Goal: Information Seeking & Learning: Learn about a topic

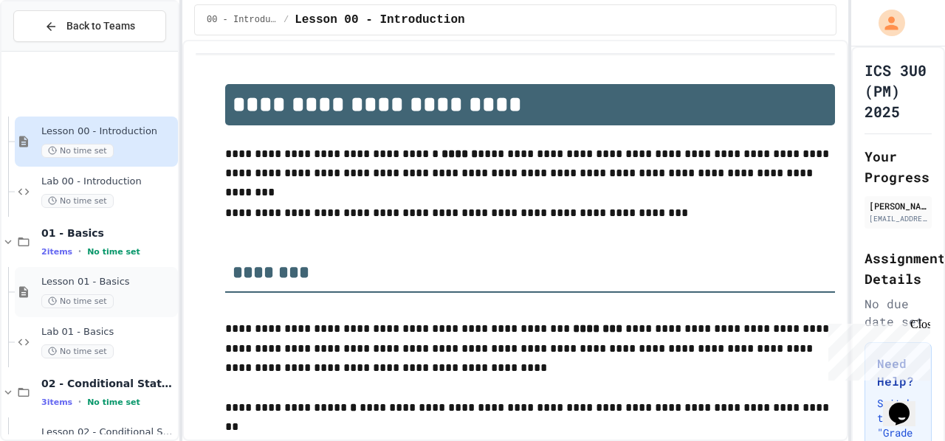
scroll to position [342, 0]
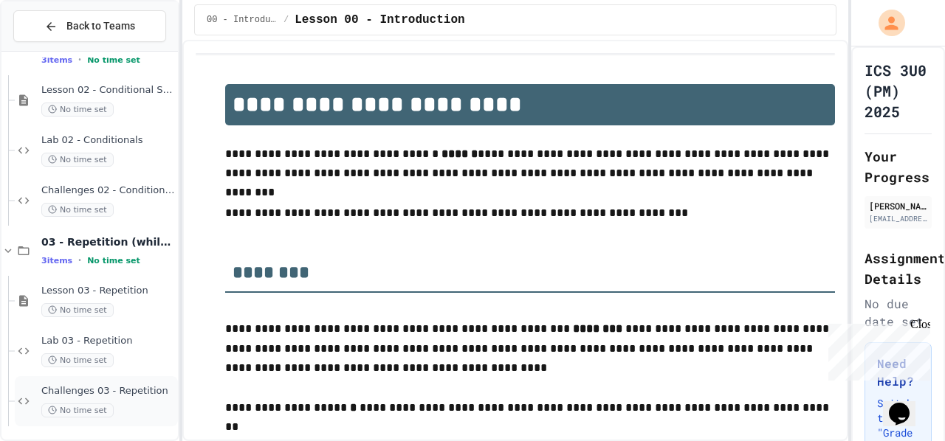
click at [123, 397] on div "Challenges 03 - Repetition No time set" at bounding box center [108, 401] width 134 height 32
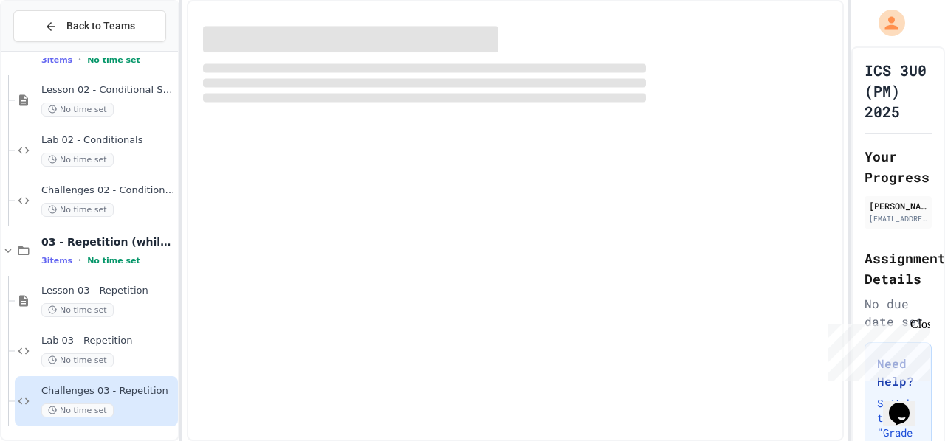
scroll to position [325, 0]
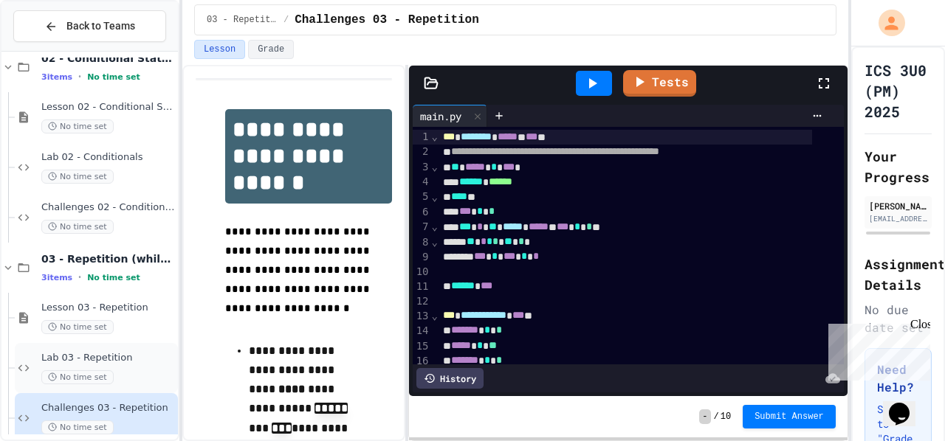
click at [112, 371] on div "No time set" at bounding box center [108, 377] width 134 height 14
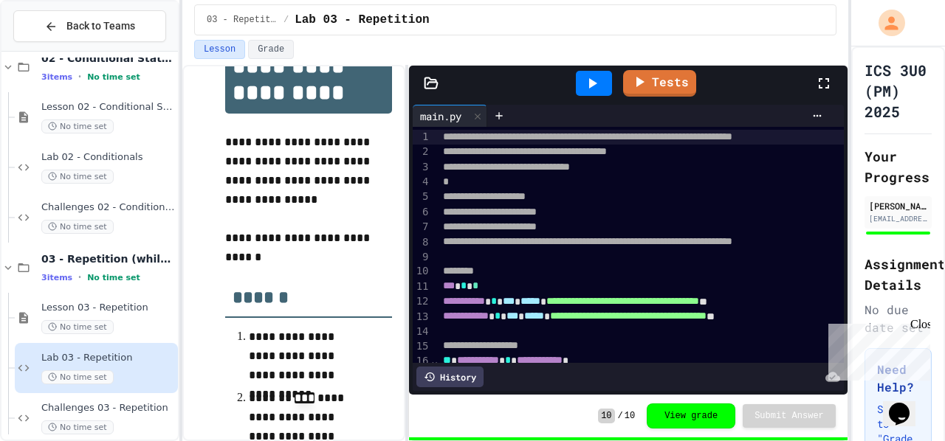
scroll to position [65, 0]
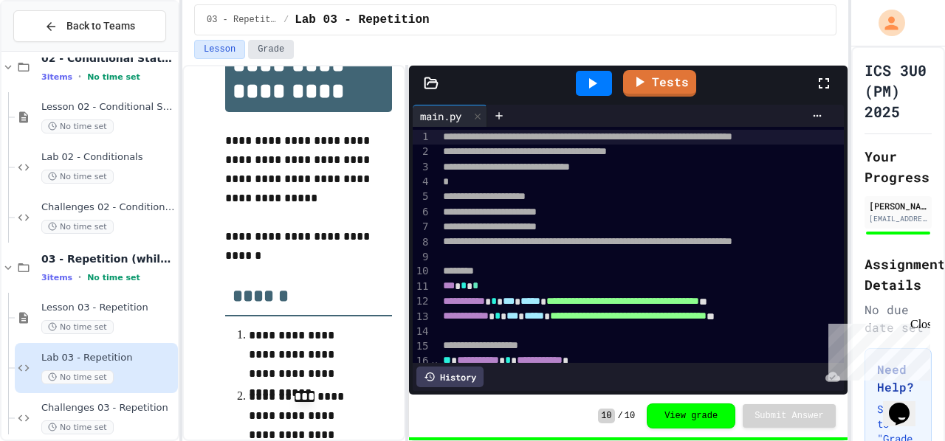
click at [263, 55] on button "Grade" at bounding box center [271, 49] width 46 height 19
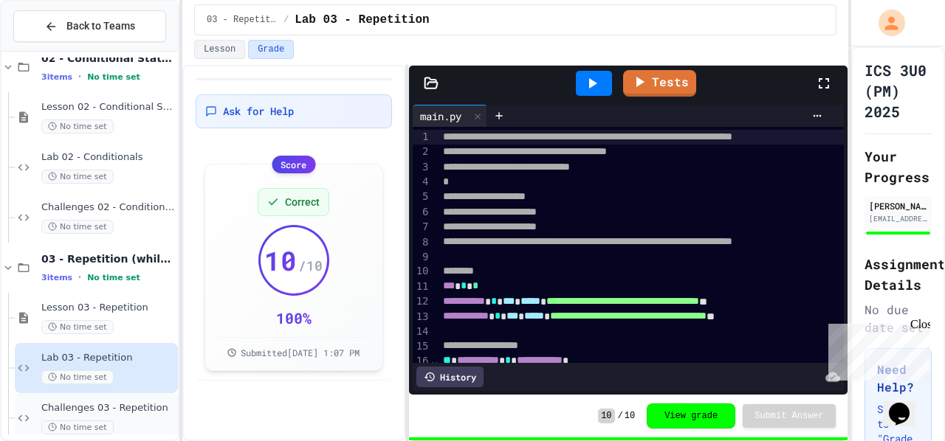
click at [106, 413] on span "Challenges 03 - Repetition" at bounding box center [108, 408] width 134 height 13
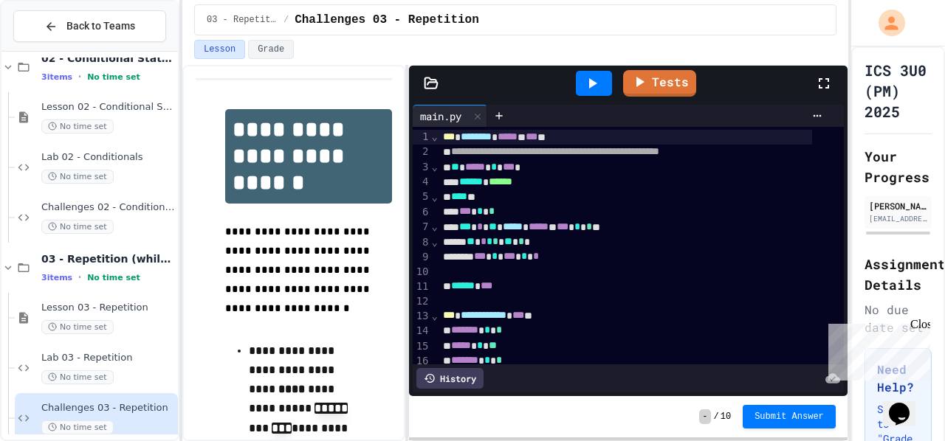
click at [685, 96] on div "Tests" at bounding box center [634, 83] width 362 height 40
click at [679, 91] on link "Tests" at bounding box center [659, 83] width 75 height 28
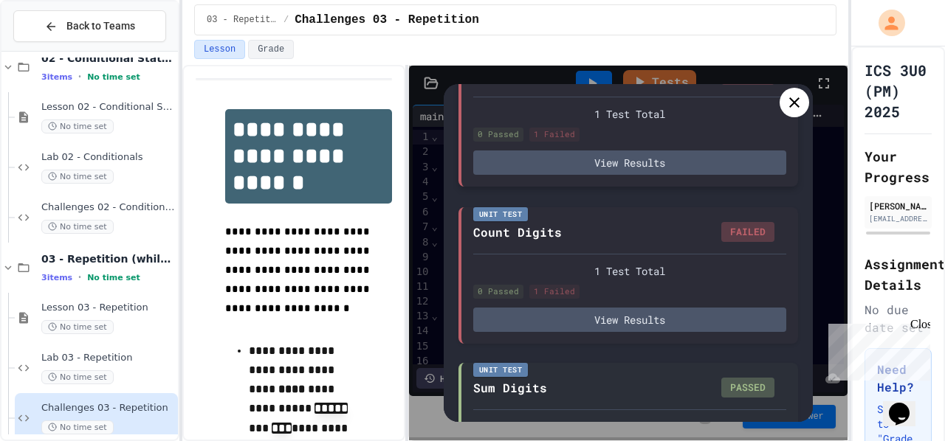
scroll to position [260, 0]
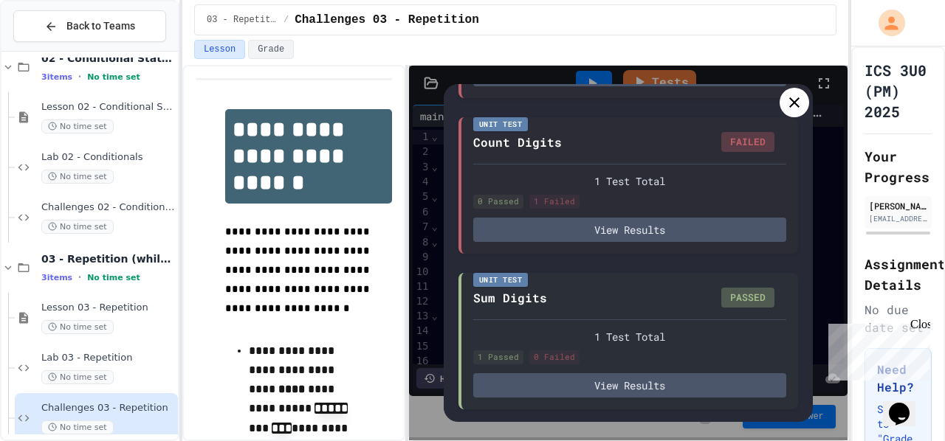
click at [801, 107] on icon at bounding box center [794, 103] width 18 height 18
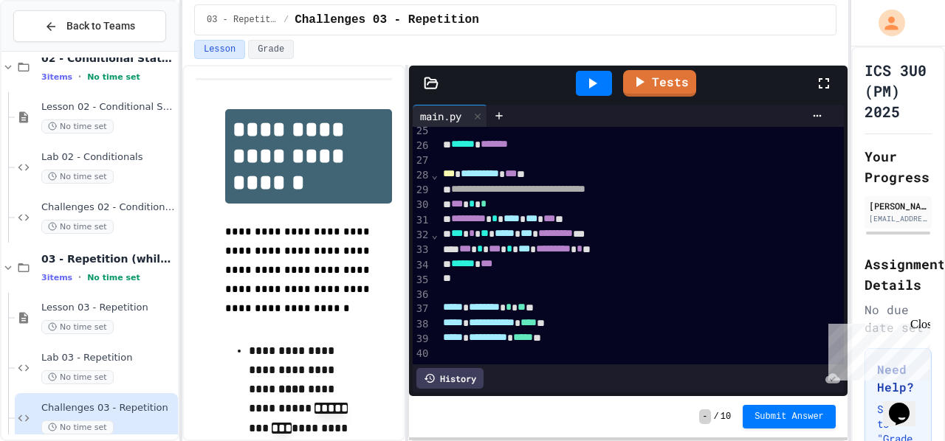
scroll to position [386, 0]
click at [667, 78] on link "Tests" at bounding box center [659, 83] width 74 height 28
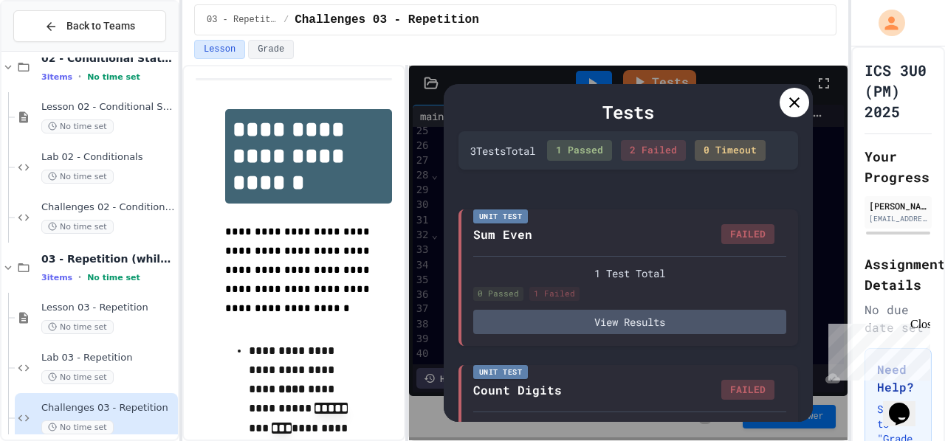
click at [803, 98] on div at bounding box center [794, 103] width 30 height 30
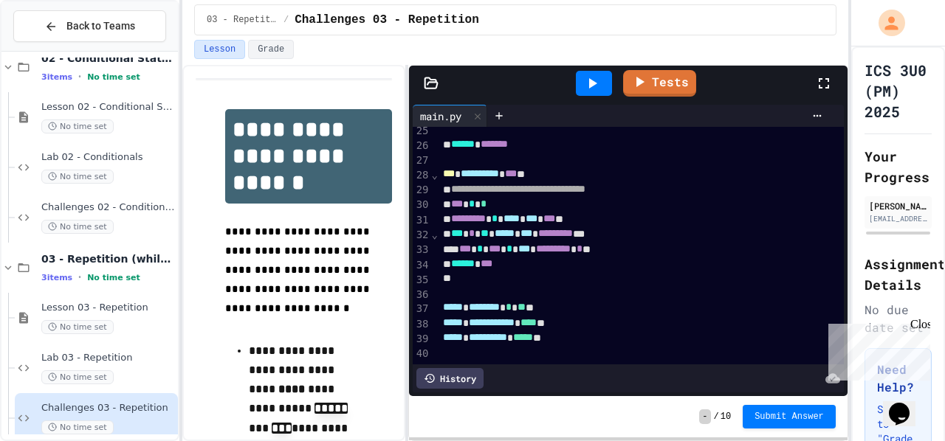
click at [604, 80] on div at bounding box center [594, 83] width 36 height 25
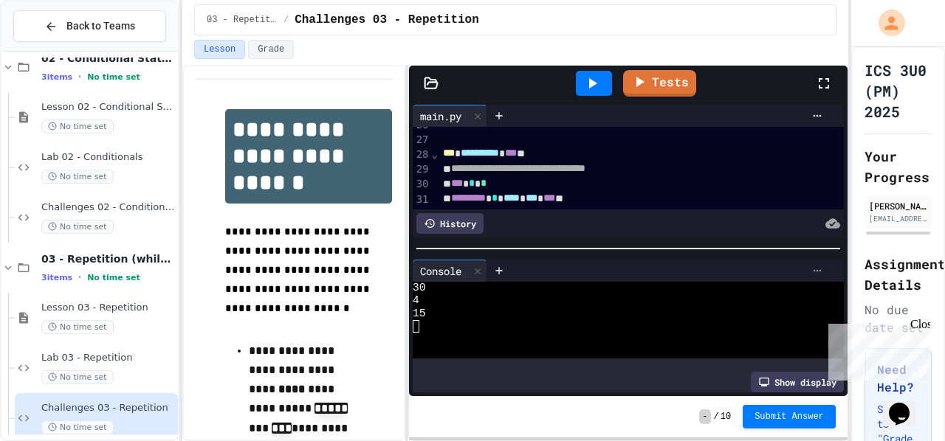
click at [811, 266] on icon at bounding box center [817, 271] width 12 height 12
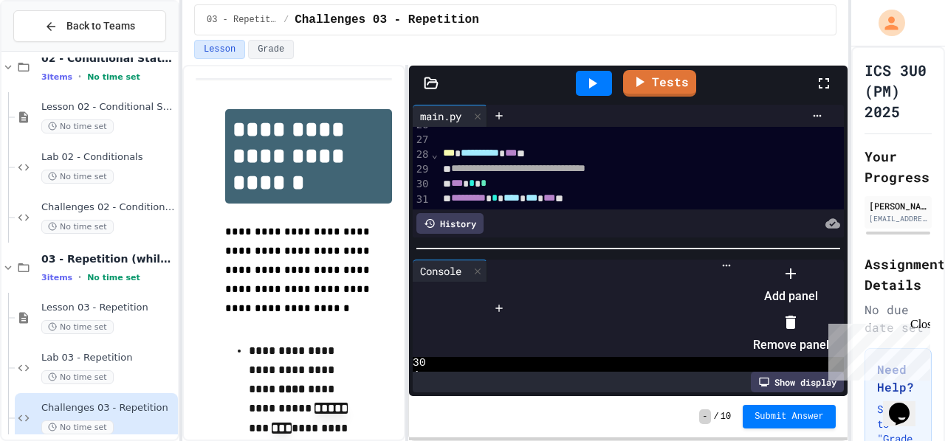
click at [799, 314] on icon at bounding box center [791, 323] width 18 height 18
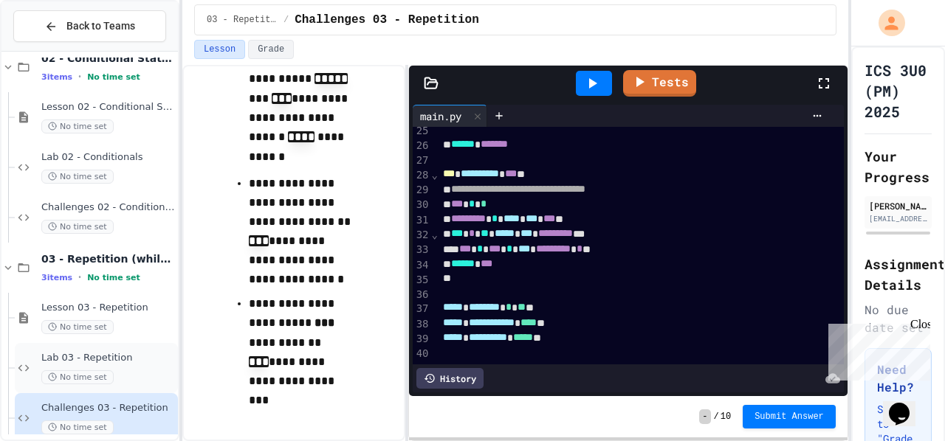
click at [116, 345] on div "Lab 03 - Repetition No time set" at bounding box center [96, 368] width 163 height 50
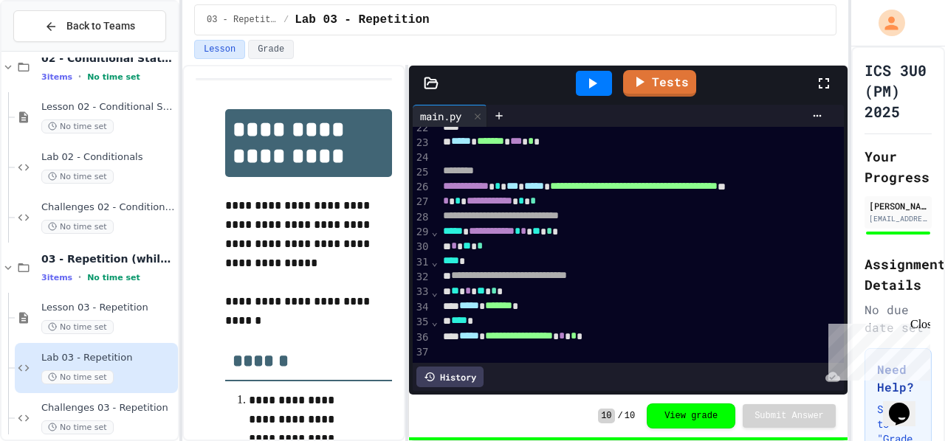
scroll to position [354, 0]
click at [644, 79] on icon at bounding box center [639, 80] width 17 height 18
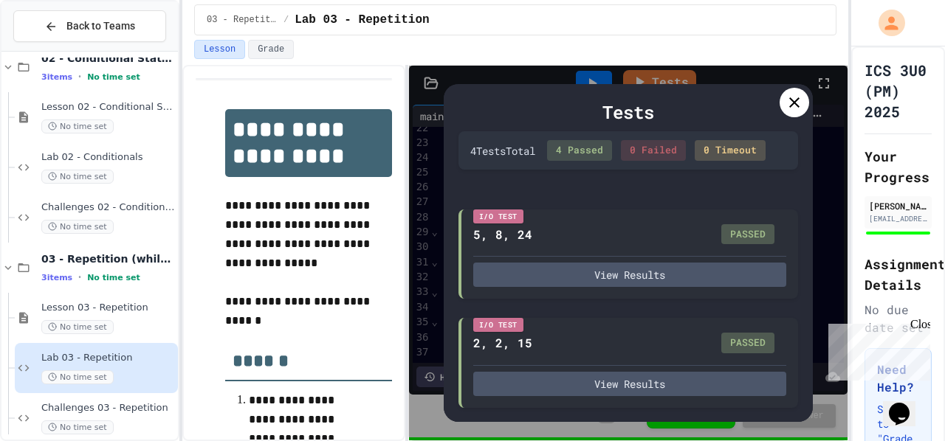
scroll to position [29, 0]
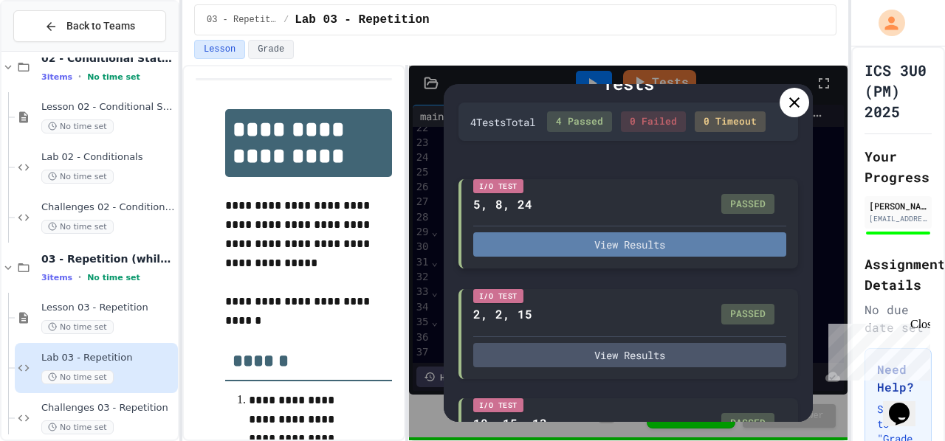
click at [626, 257] on button "View Results" at bounding box center [629, 244] width 313 height 24
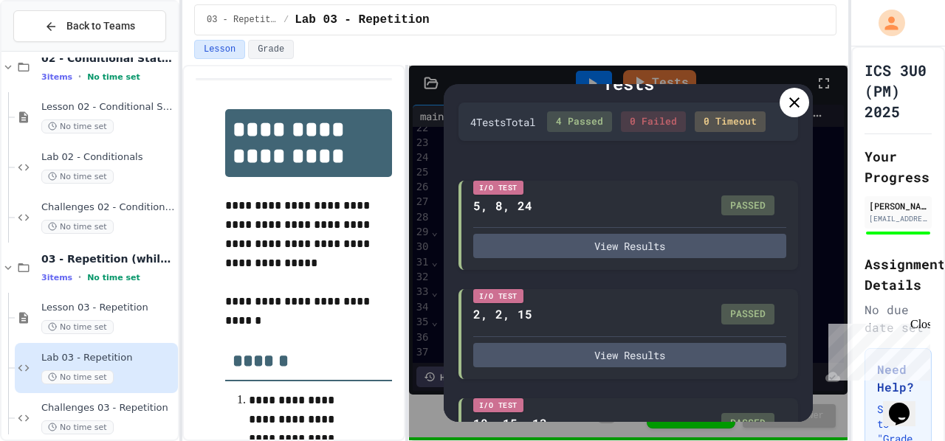
click at [799, 103] on icon at bounding box center [794, 103] width 18 height 18
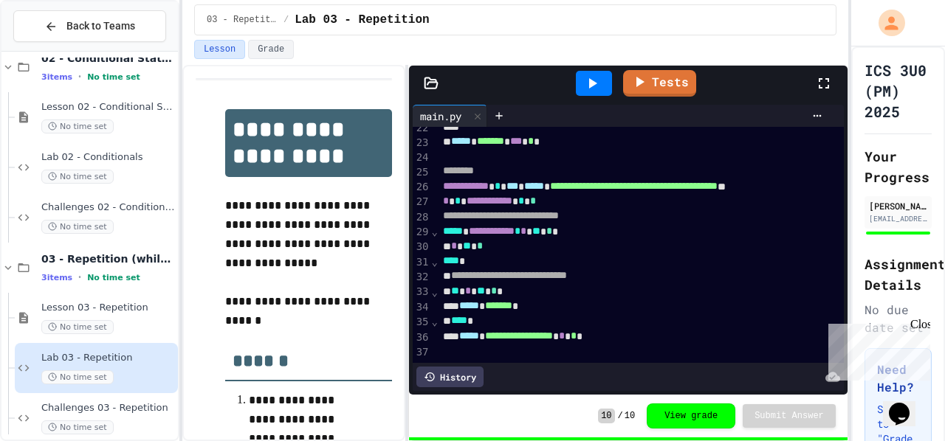
scroll to position [0, 0]
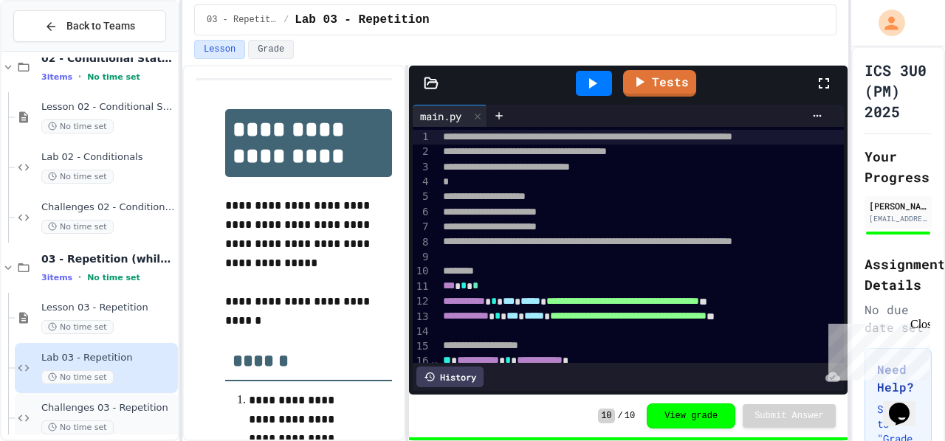
click at [81, 416] on div "Challenges 03 - Repetition No time set" at bounding box center [108, 418] width 134 height 32
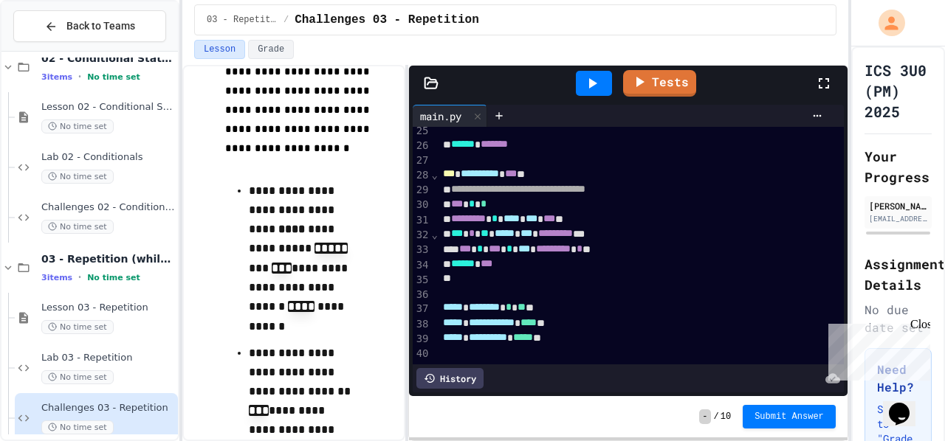
scroll to position [185, 0]
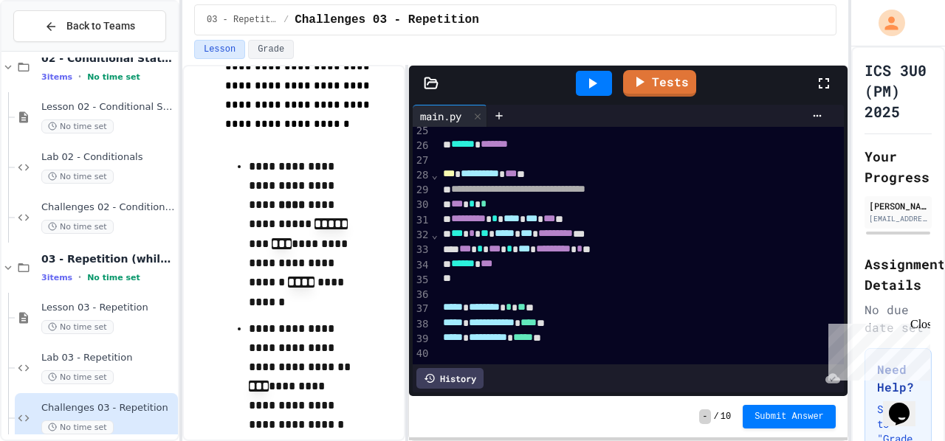
click at [545, 153] on div at bounding box center [640, 160] width 405 height 15
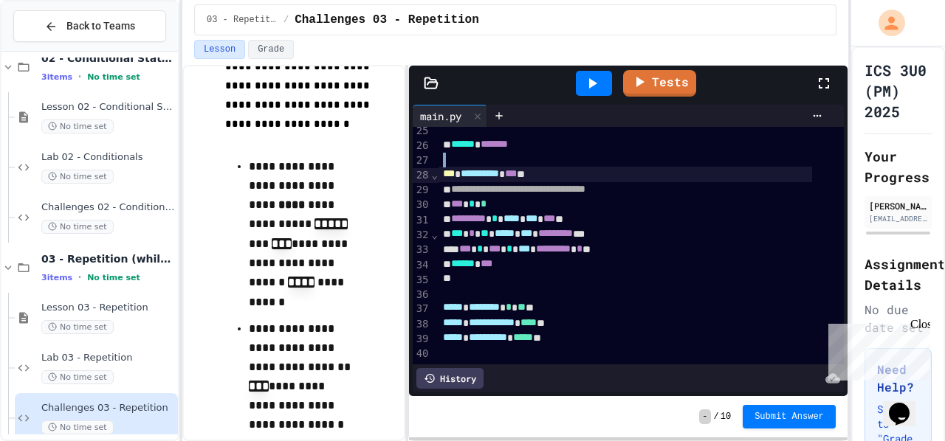
click at [545, 153] on div at bounding box center [640, 160] width 405 height 15
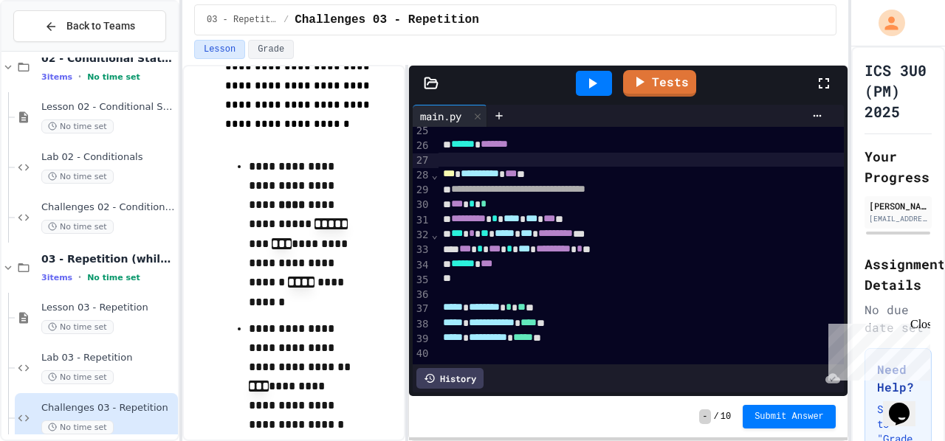
click at [541, 153] on div at bounding box center [640, 160] width 405 height 15
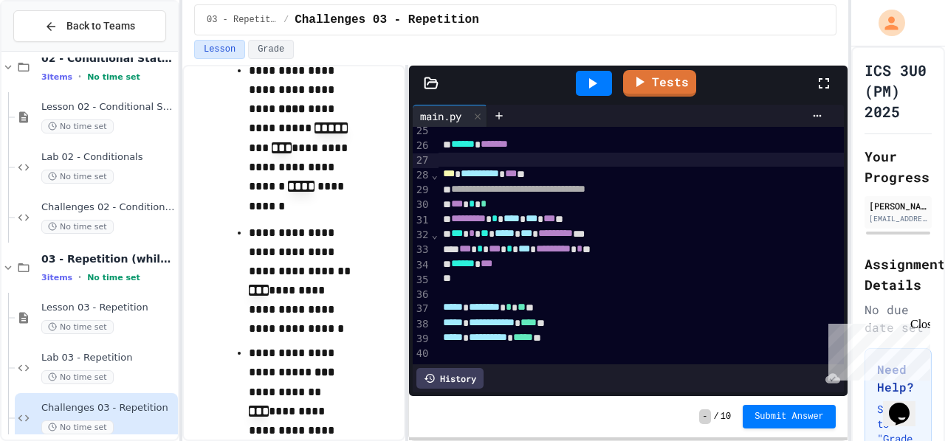
scroll to position [334, 0]
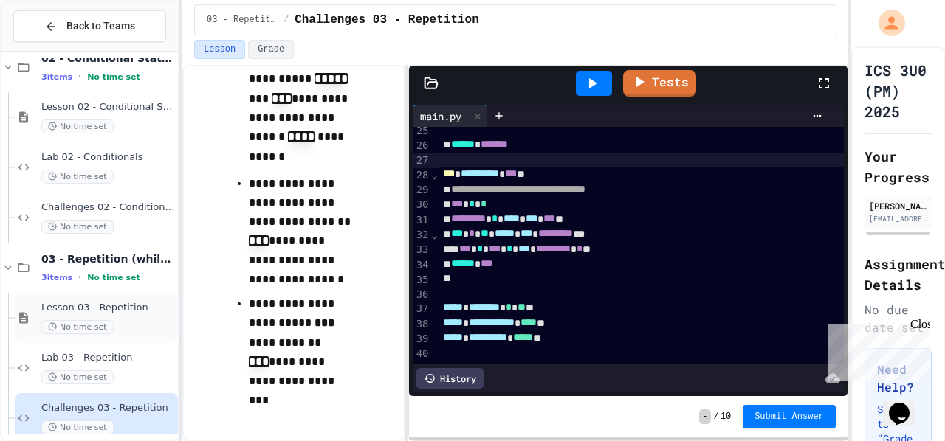
click at [114, 339] on div "Lesson 03 - Repetition No time set" at bounding box center [96, 318] width 163 height 50
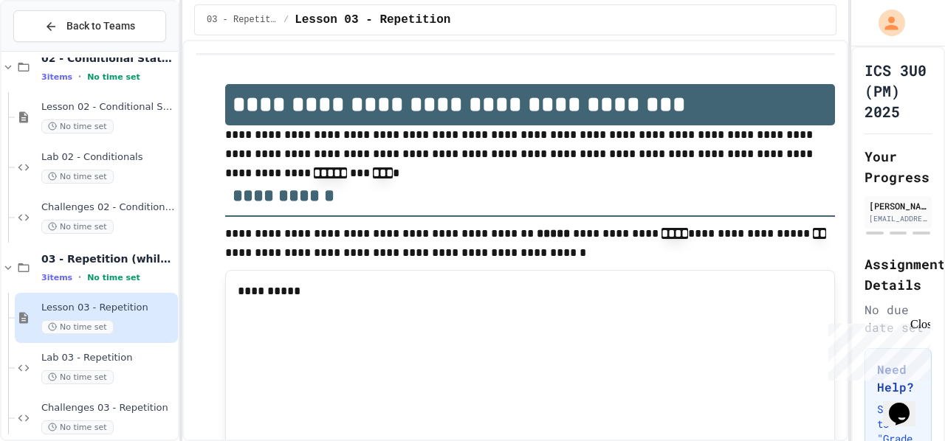
click at [114, 357] on span "Lab 03 - Repetition" at bounding box center [108, 358] width 134 height 13
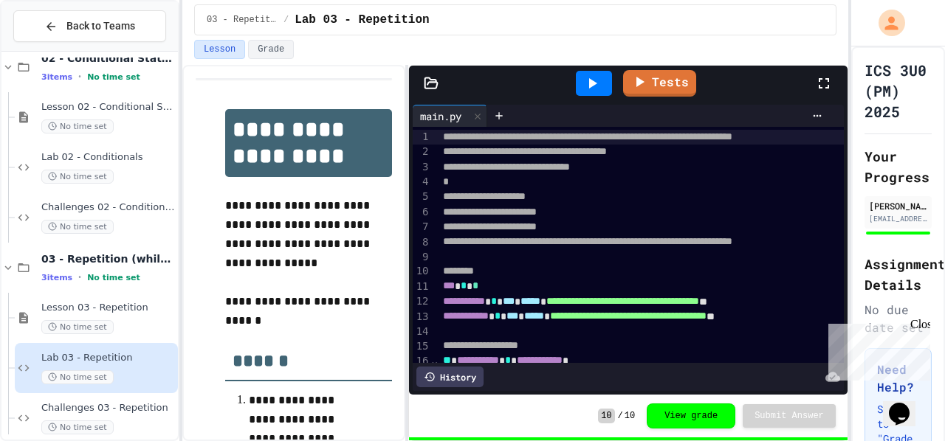
scroll to position [63, 0]
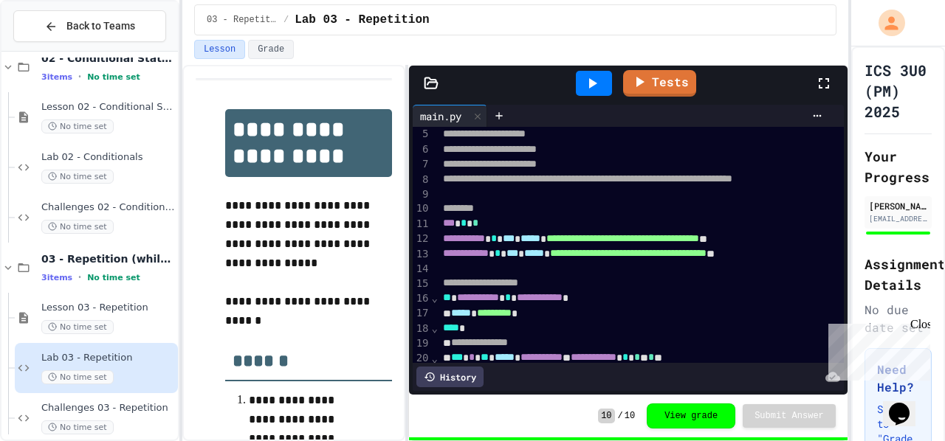
click at [608, 73] on div at bounding box center [594, 83] width 36 height 25
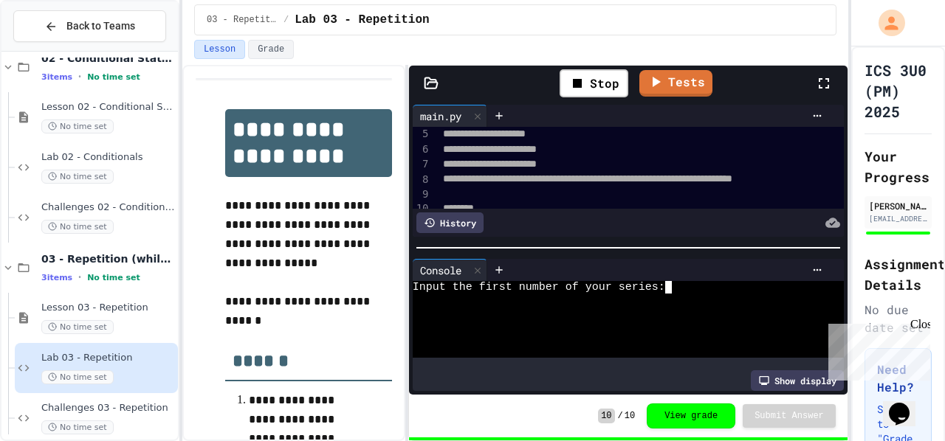
click at [640, 294] on div at bounding box center [615, 300] width 405 height 13
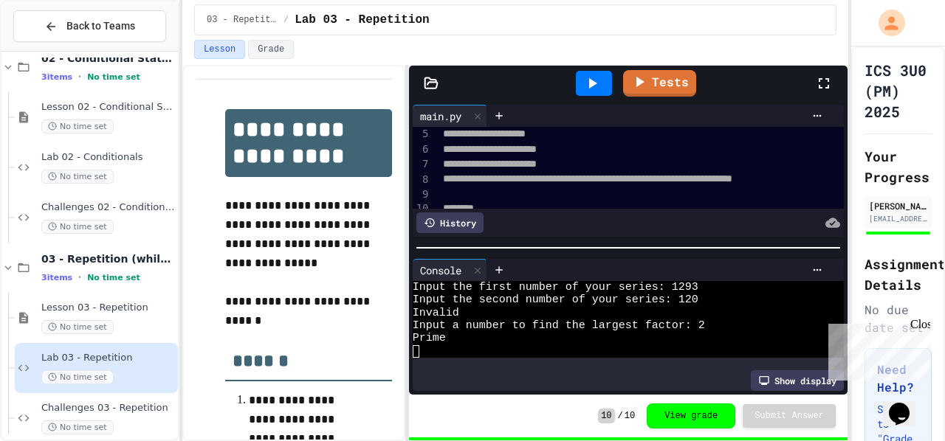
click at [596, 92] on div at bounding box center [594, 83] width 36 height 25
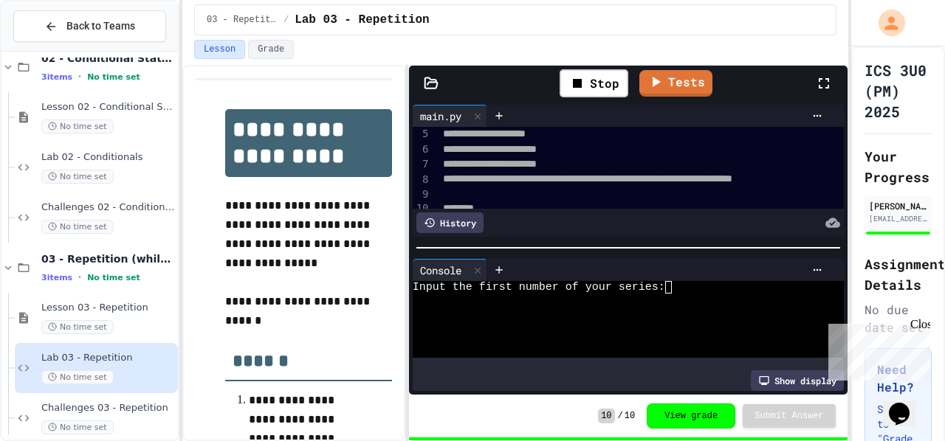
click at [578, 353] on div "WWWWWWWWWWWWWWWWWWWWWWWWWWWWWWWW Input the first number of your series:" at bounding box center [628, 325] width 431 height 89
click at [686, 281] on div "Input the first number of your series:" at bounding box center [615, 287] width 405 height 13
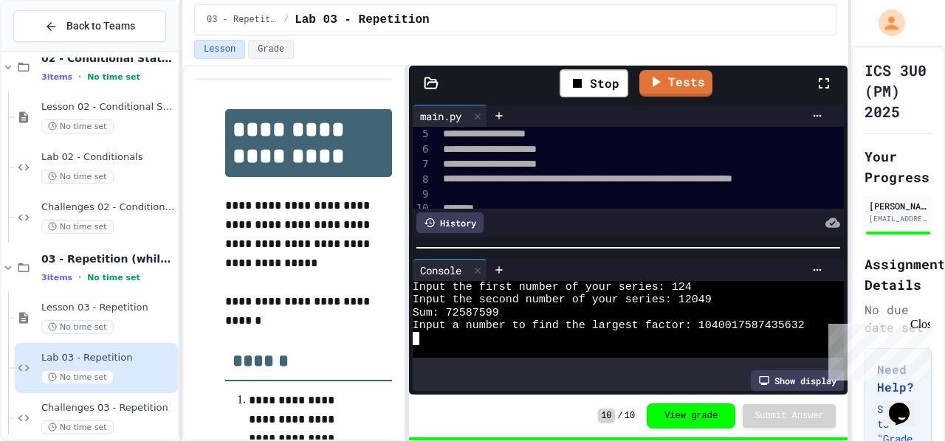
click at [714, 346] on div at bounding box center [615, 351] width 405 height 13
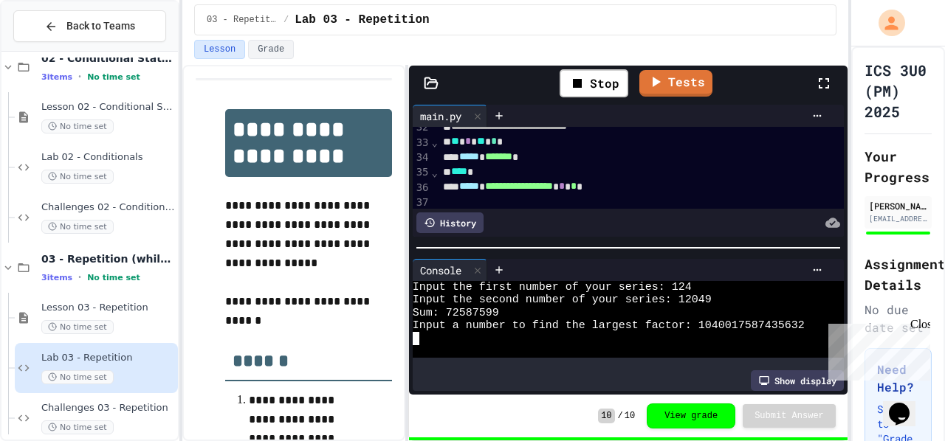
scroll to position [503, 0]
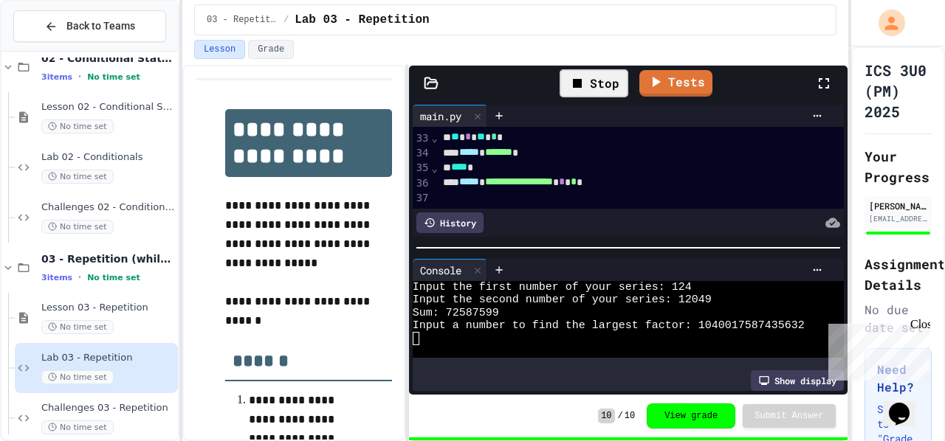
click at [599, 83] on div "Stop" at bounding box center [593, 83] width 69 height 28
click at [142, 411] on span "Challenges 03 - Repetition" at bounding box center [108, 408] width 134 height 13
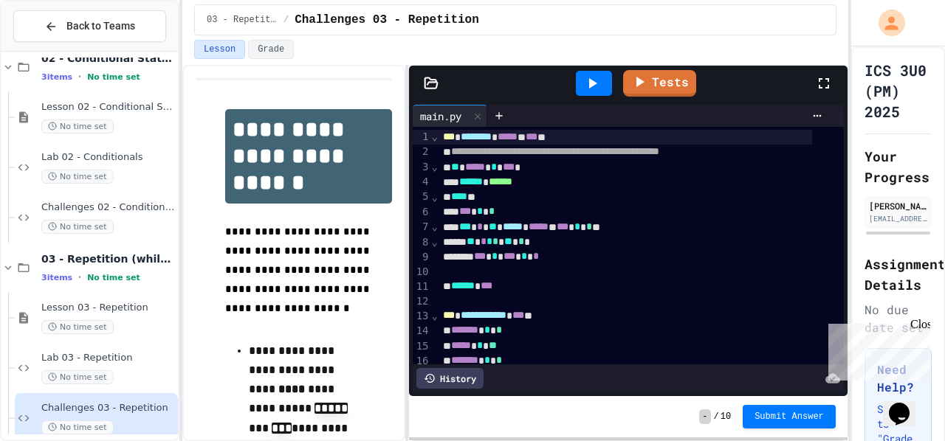
click at [582, 75] on div at bounding box center [594, 83] width 36 height 25
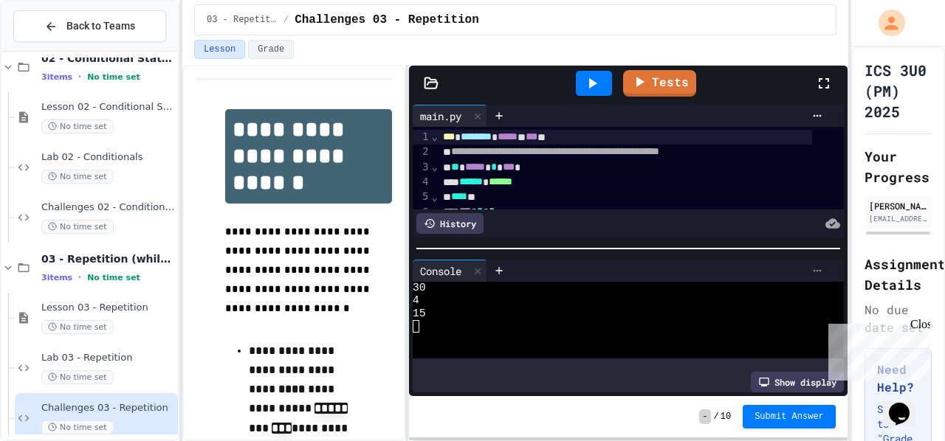
click at [805, 265] on div at bounding box center [817, 271] width 24 height 12
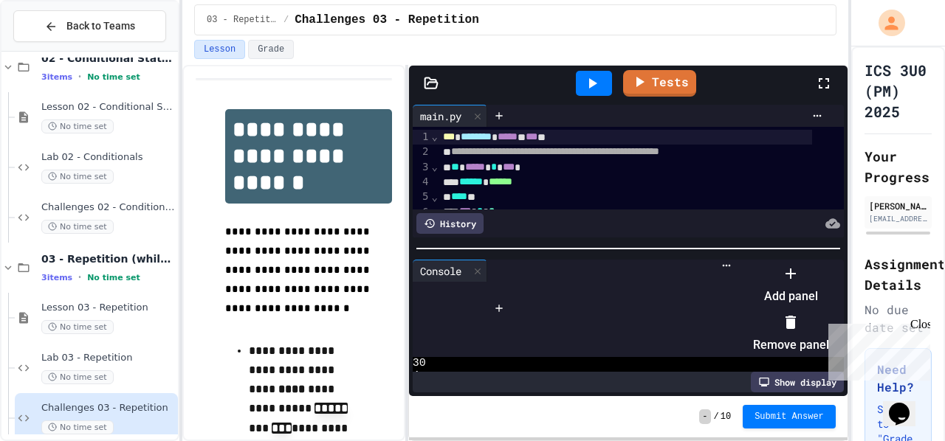
click at [799, 314] on icon at bounding box center [791, 323] width 18 height 18
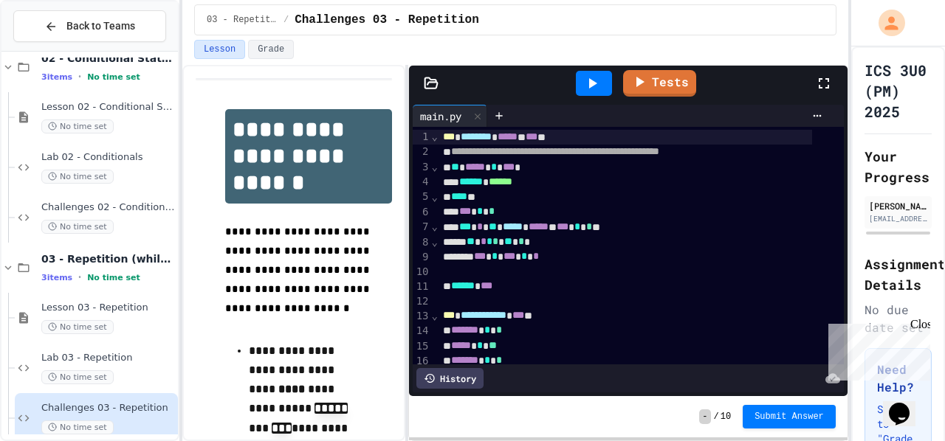
scroll to position [386, 0]
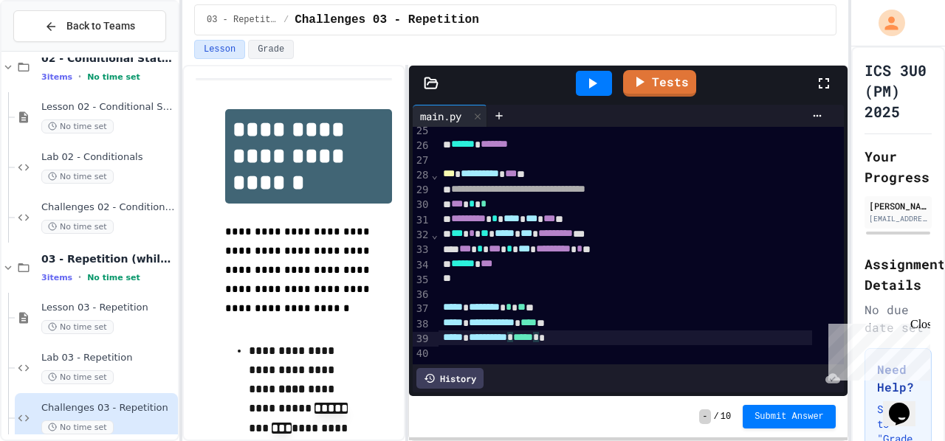
click at [533, 332] on span "*****" at bounding box center [523, 337] width 20 height 10
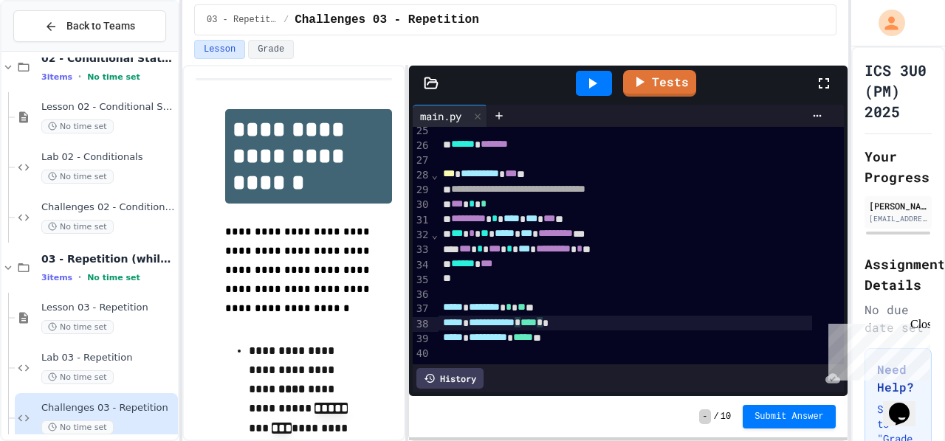
click at [571, 316] on div "**********" at bounding box center [624, 323] width 373 height 15
click at [582, 86] on div at bounding box center [594, 83] width 36 height 25
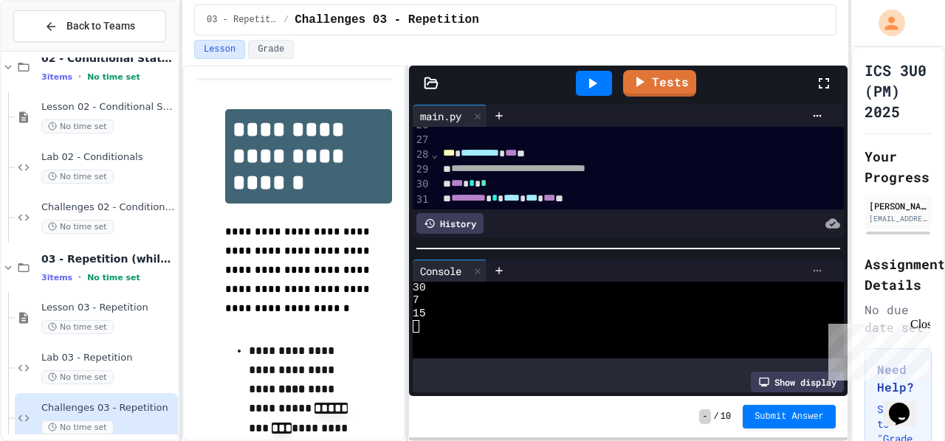
click at [816, 265] on div at bounding box center [817, 271] width 24 height 12
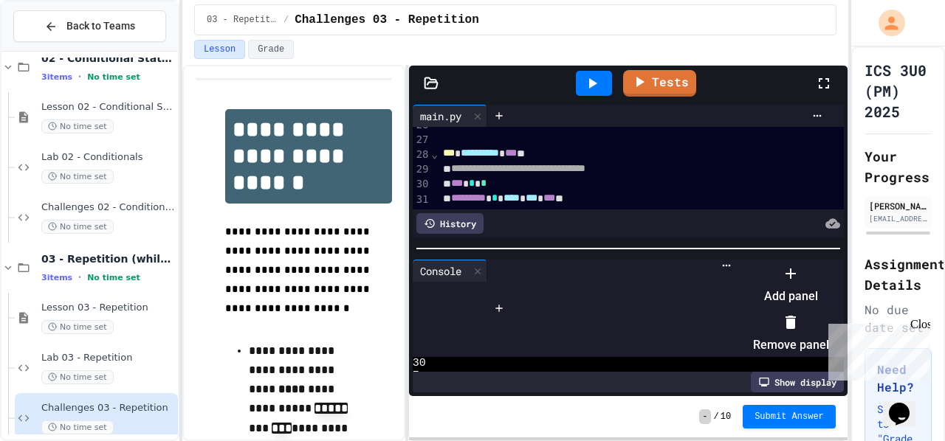
click at [796, 318] on icon at bounding box center [790, 322] width 10 height 13
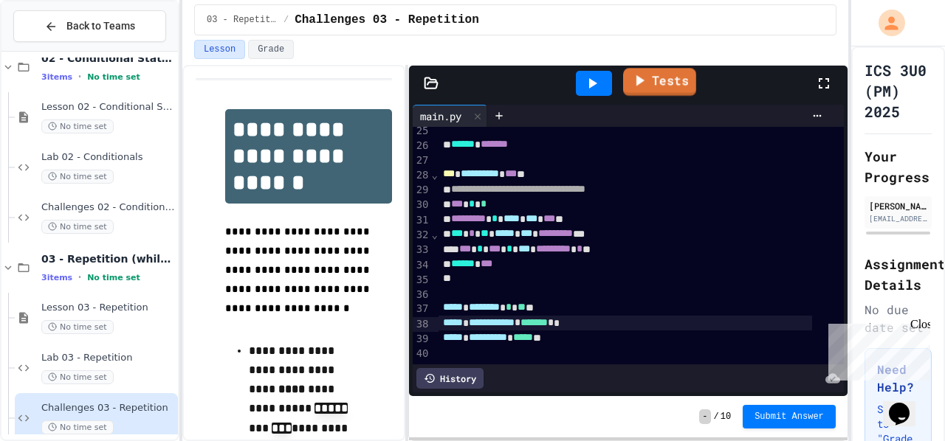
click at [666, 93] on link "Tests" at bounding box center [659, 82] width 73 height 28
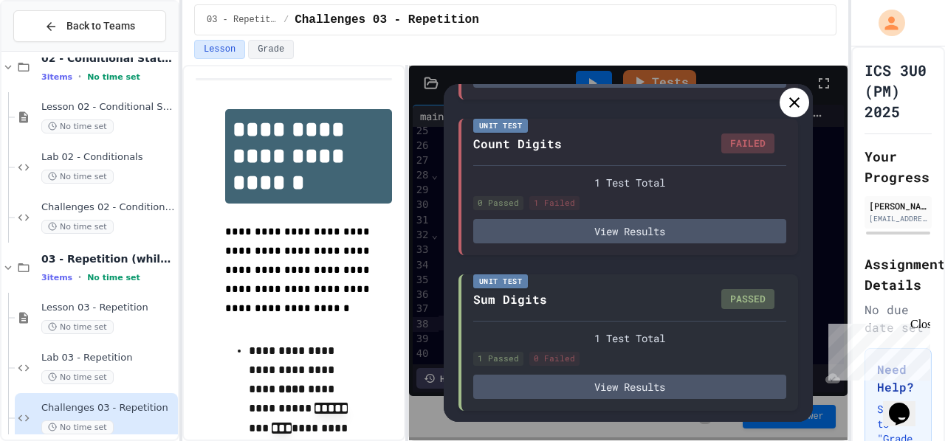
scroll to position [260, 0]
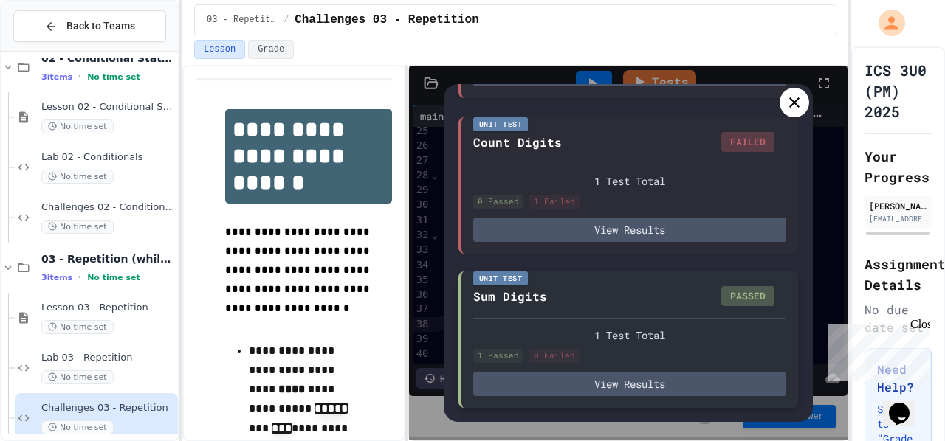
click at [661, 400] on div "Unit Test Sum Digits PASSED 1 Test Total 1 Passed 0 Failed View Results" at bounding box center [627, 340] width 339 height 137
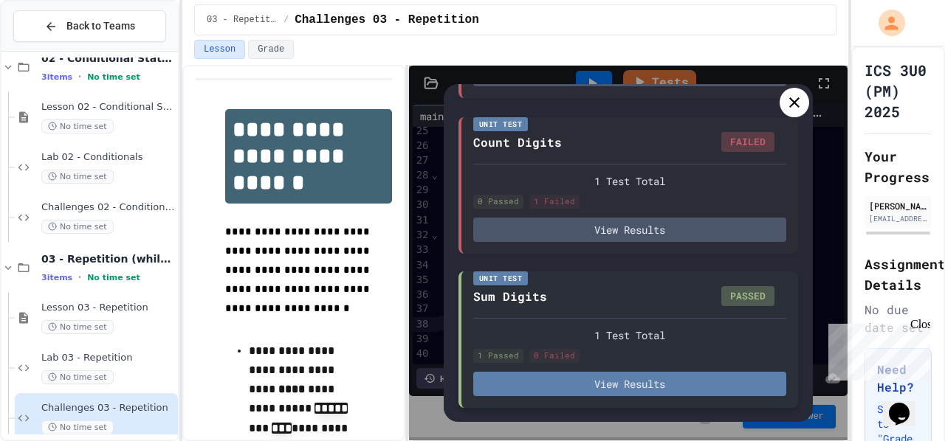
click at [678, 387] on button "View Results" at bounding box center [629, 384] width 313 height 24
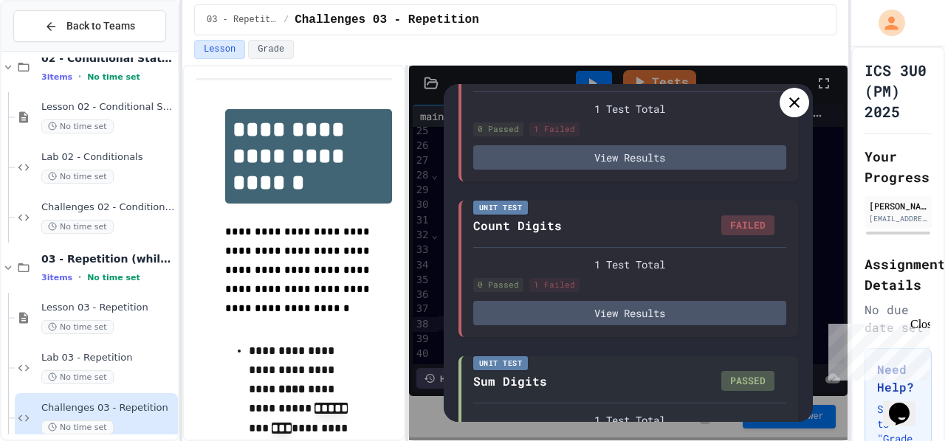
scroll to position [173, 0]
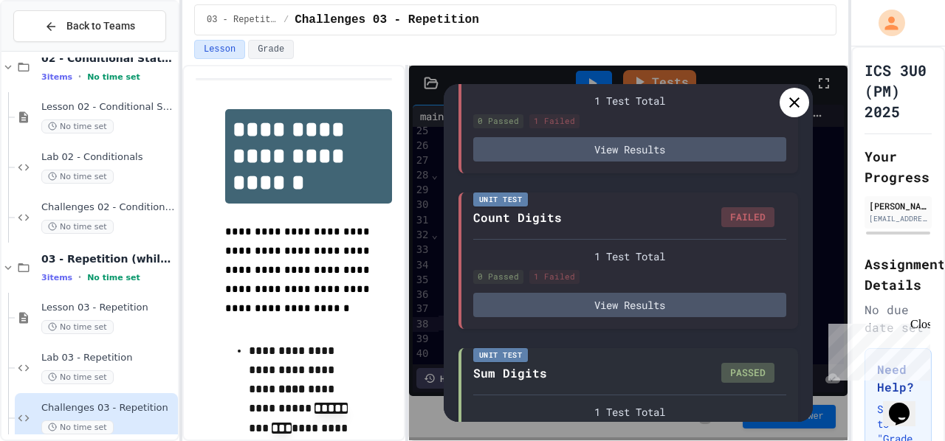
click at [794, 111] on div at bounding box center [794, 103] width 30 height 30
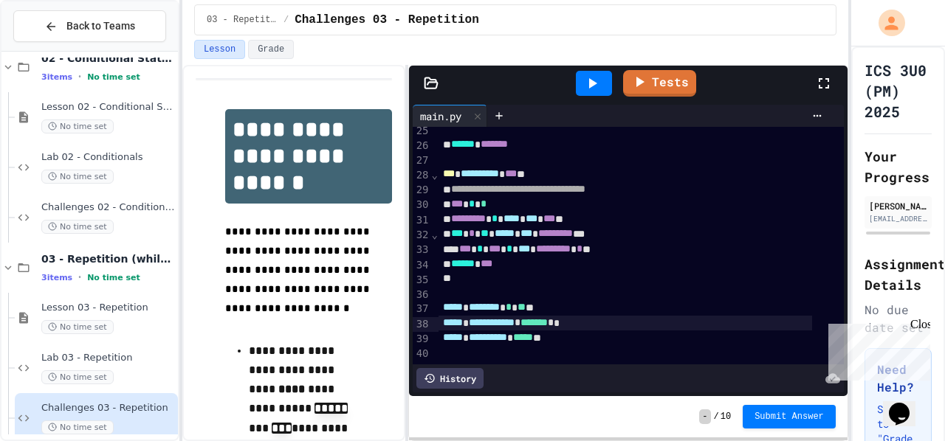
click at [601, 72] on div at bounding box center [594, 83] width 36 height 25
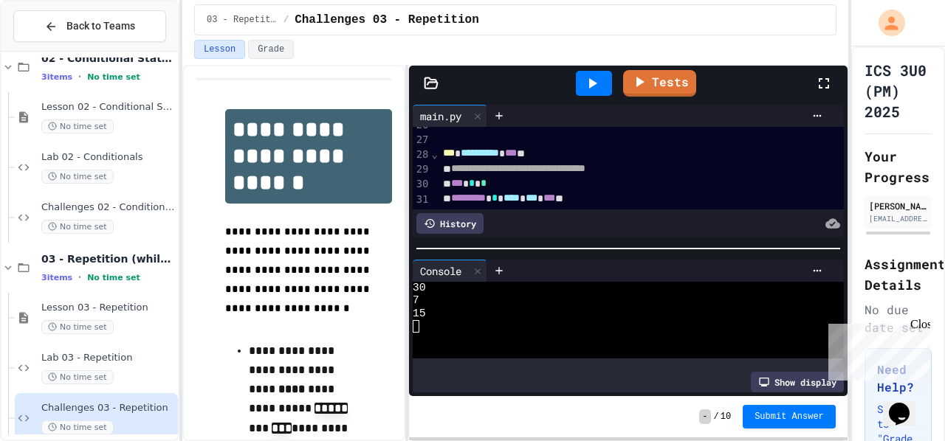
click at [803, 274] on div at bounding box center [658, 271] width 342 height 22
click at [811, 267] on icon at bounding box center [817, 271] width 12 height 12
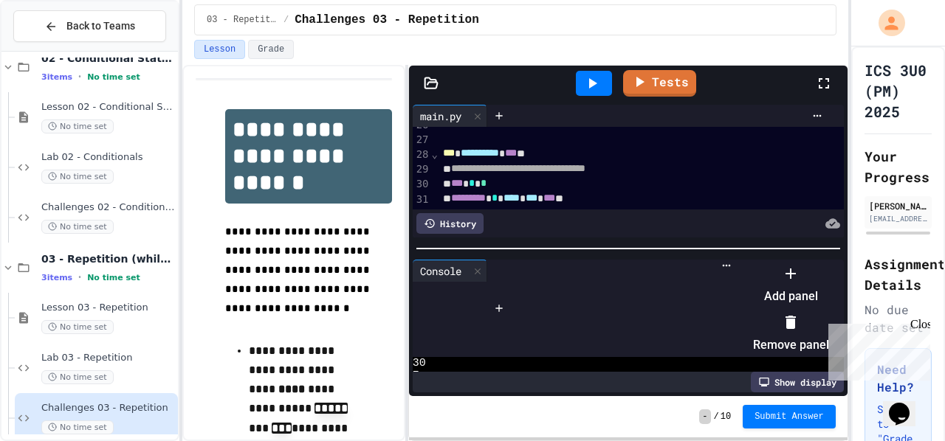
click at [799, 314] on icon at bounding box center [791, 323] width 18 height 18
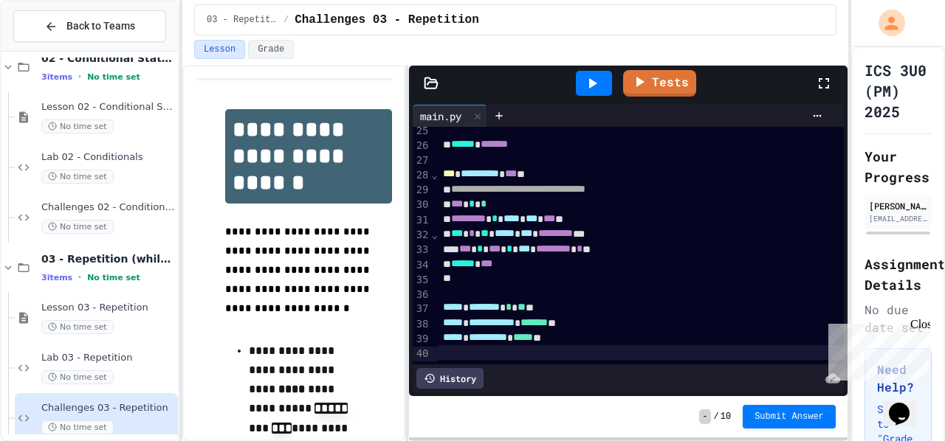
click at [759, 345] on div at bounding box center [640, 352] width 405 height 15
click at [633, 80] on icon at bounding box center [639, 80] width 18 height 18
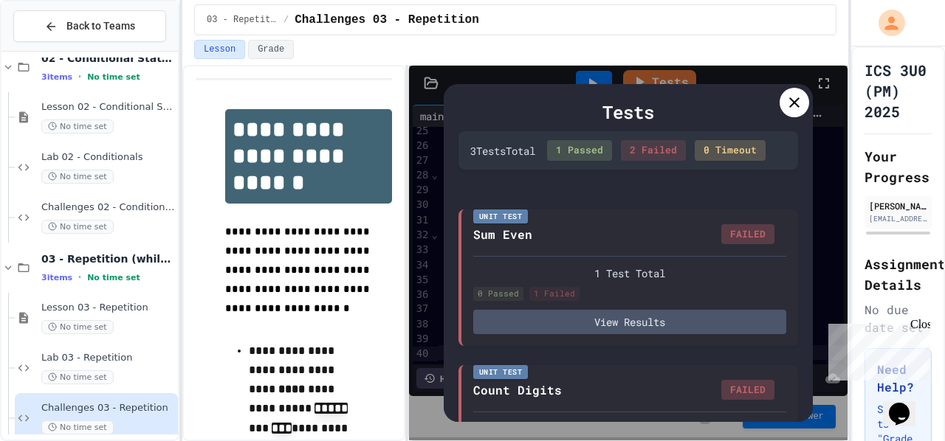
click at [800, 100] on icon at bounding box center [794, 103] width 18 height 18
